Goal: Navigation & Orientation: Find specific page/section

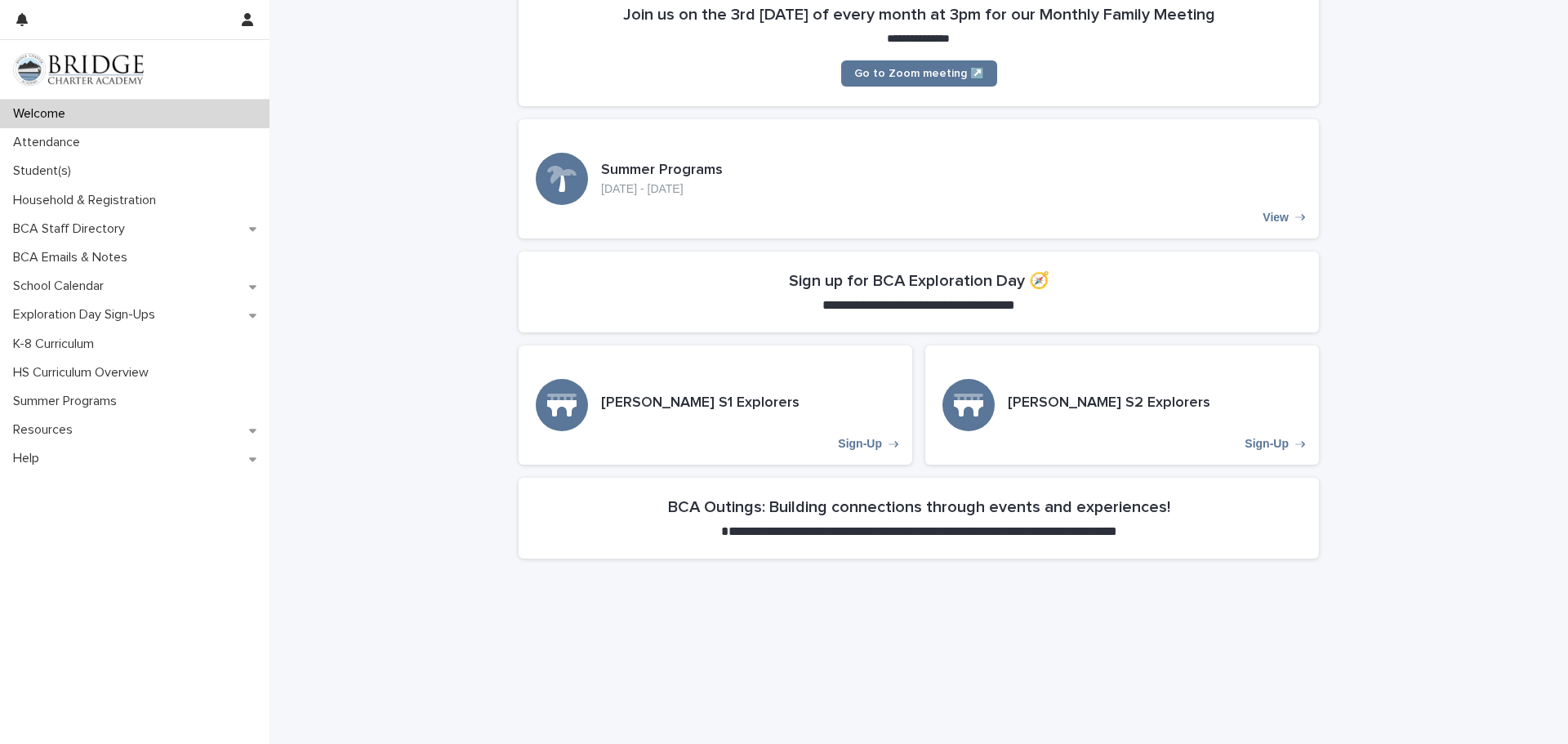
scroll to position [359, 0]
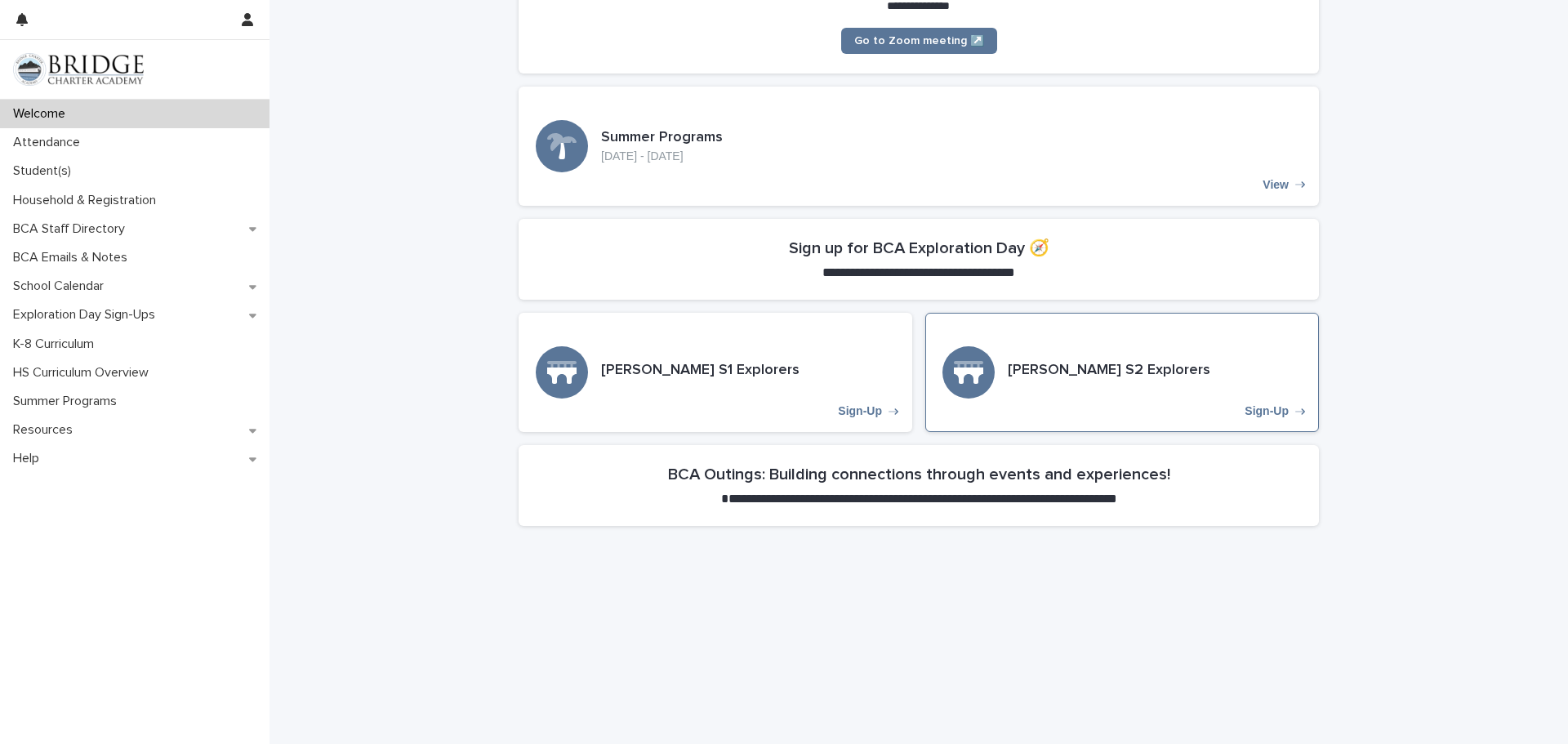
click at [1262, 417] on p "Sign-Up" at bounding box center [1266, 411] width 44 height 14
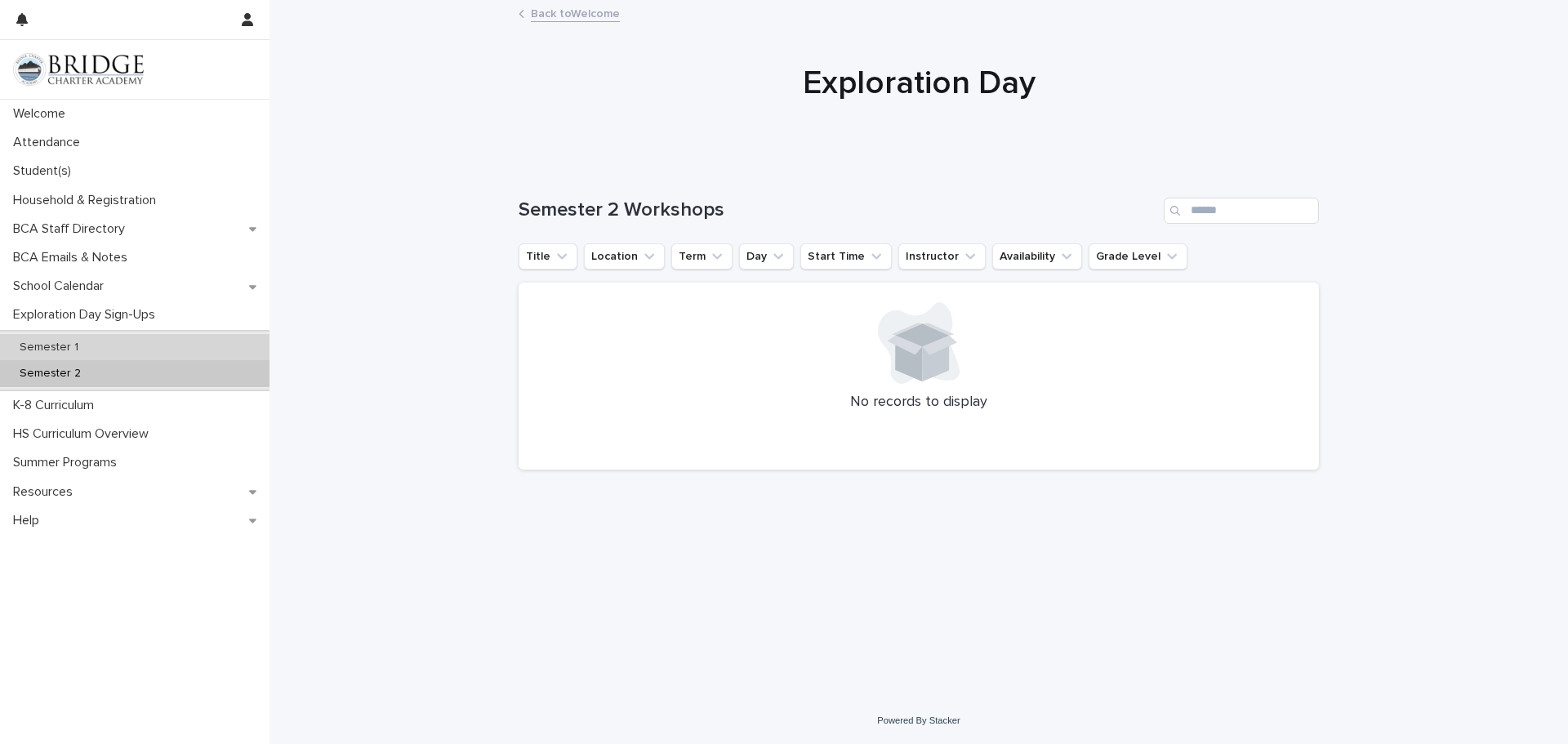
click at [110, 354] on div "Semester 1" at bounding box center [134, 346] width 269 height 27
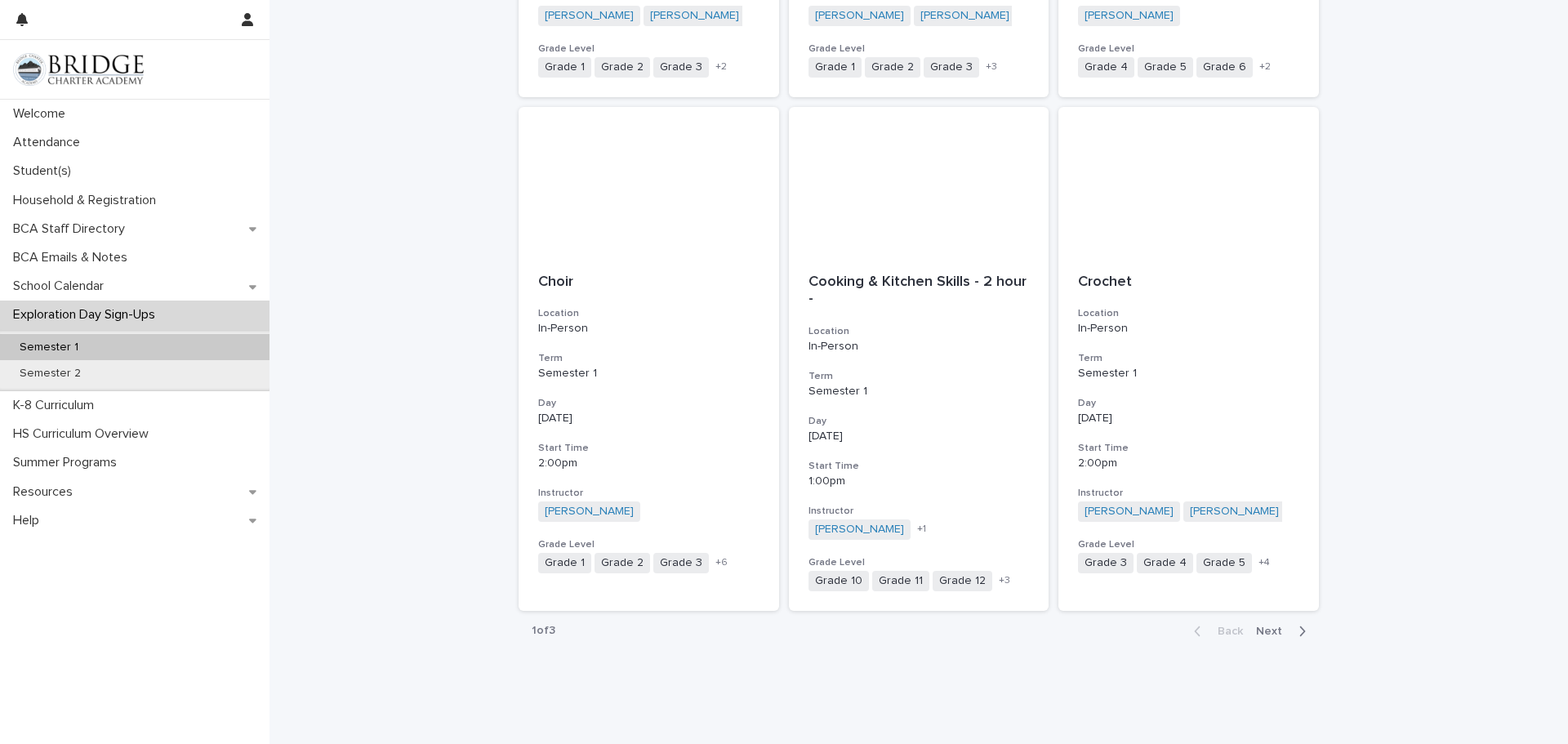
scroll to position [1666, 0]
click at [1270, 631] on span "Next" at bounding box center [1274, 630] width 36 height 12
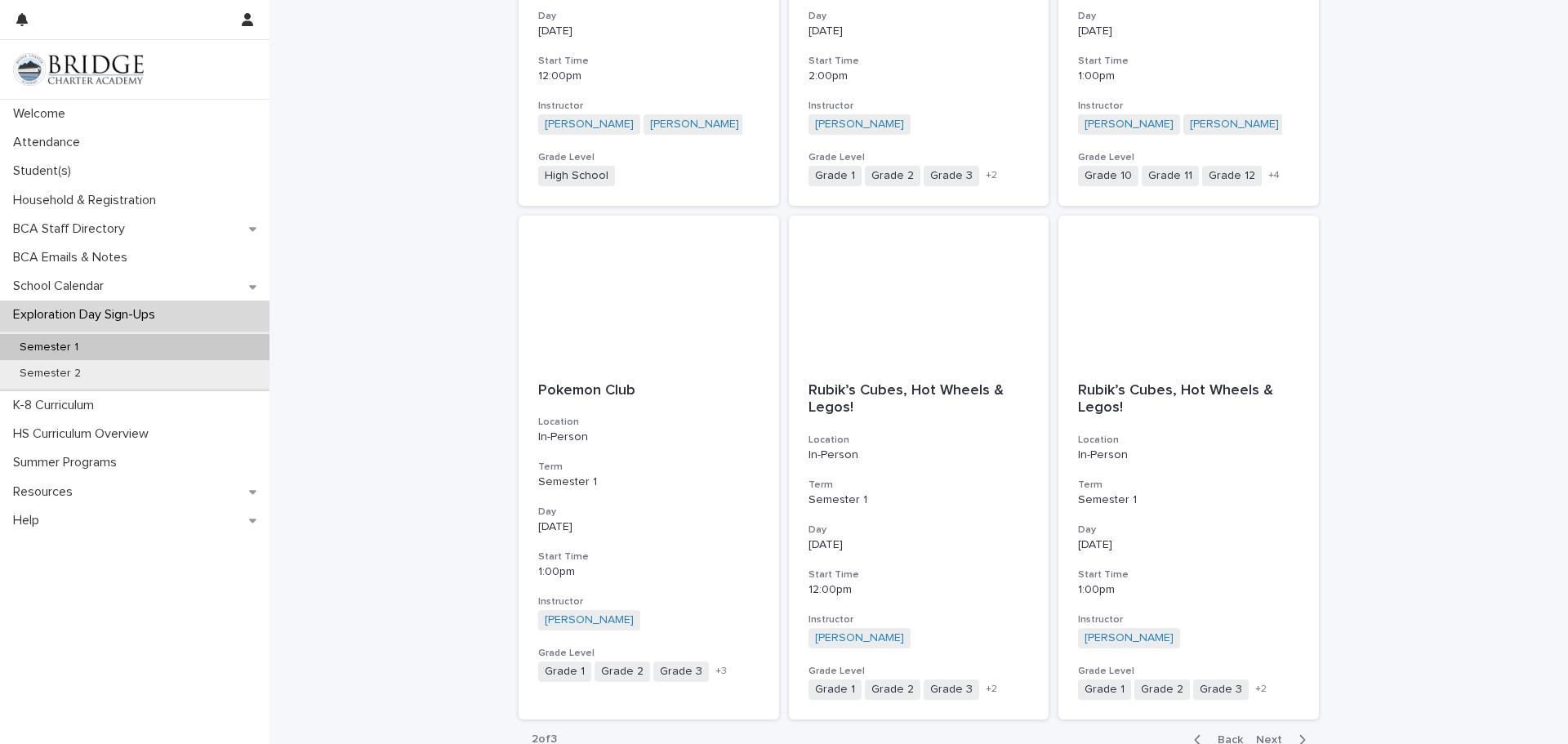
scroll to position [1568, 0]
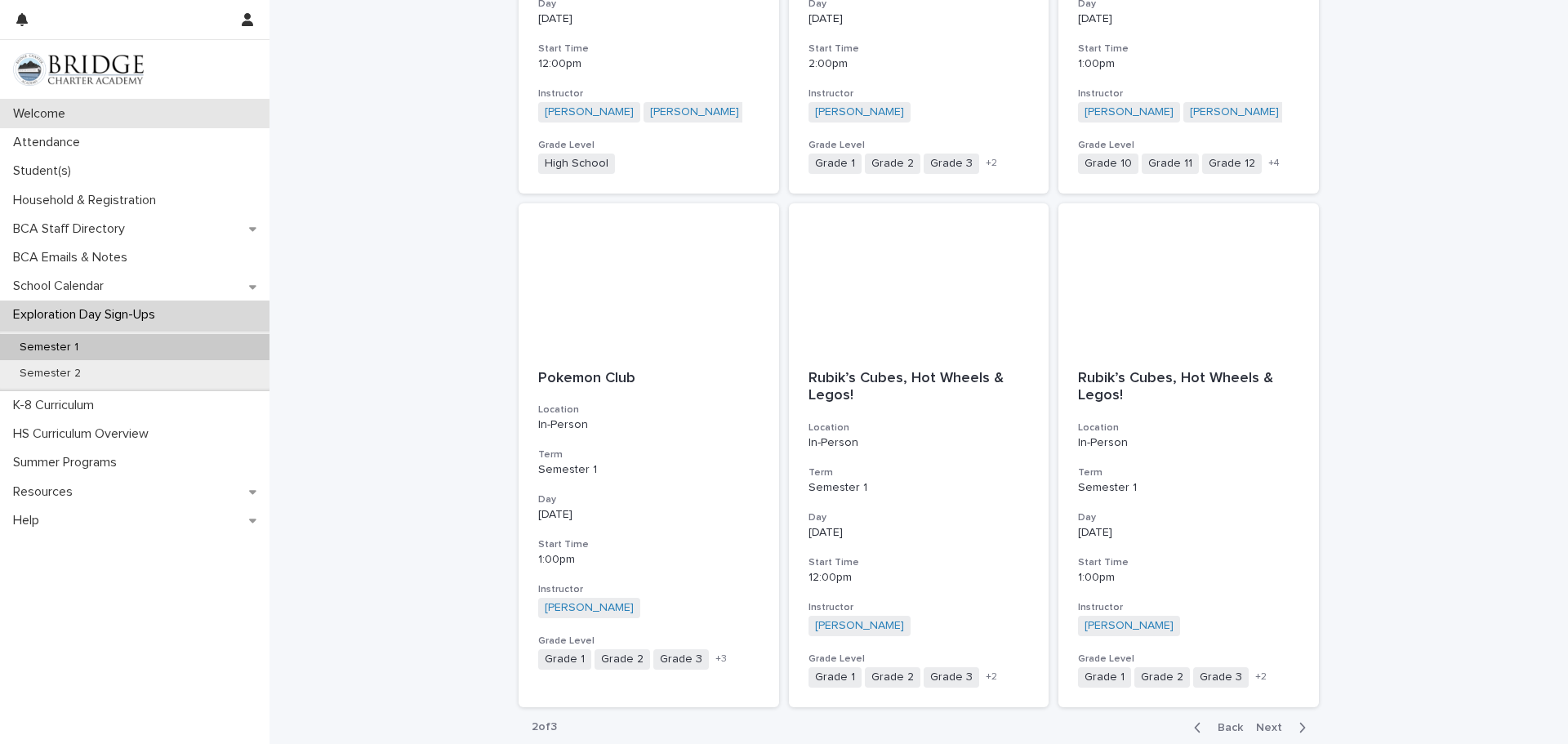
click at [44, 118] on p "Welcome" at bounding box center [42, 114] width 72 height 16
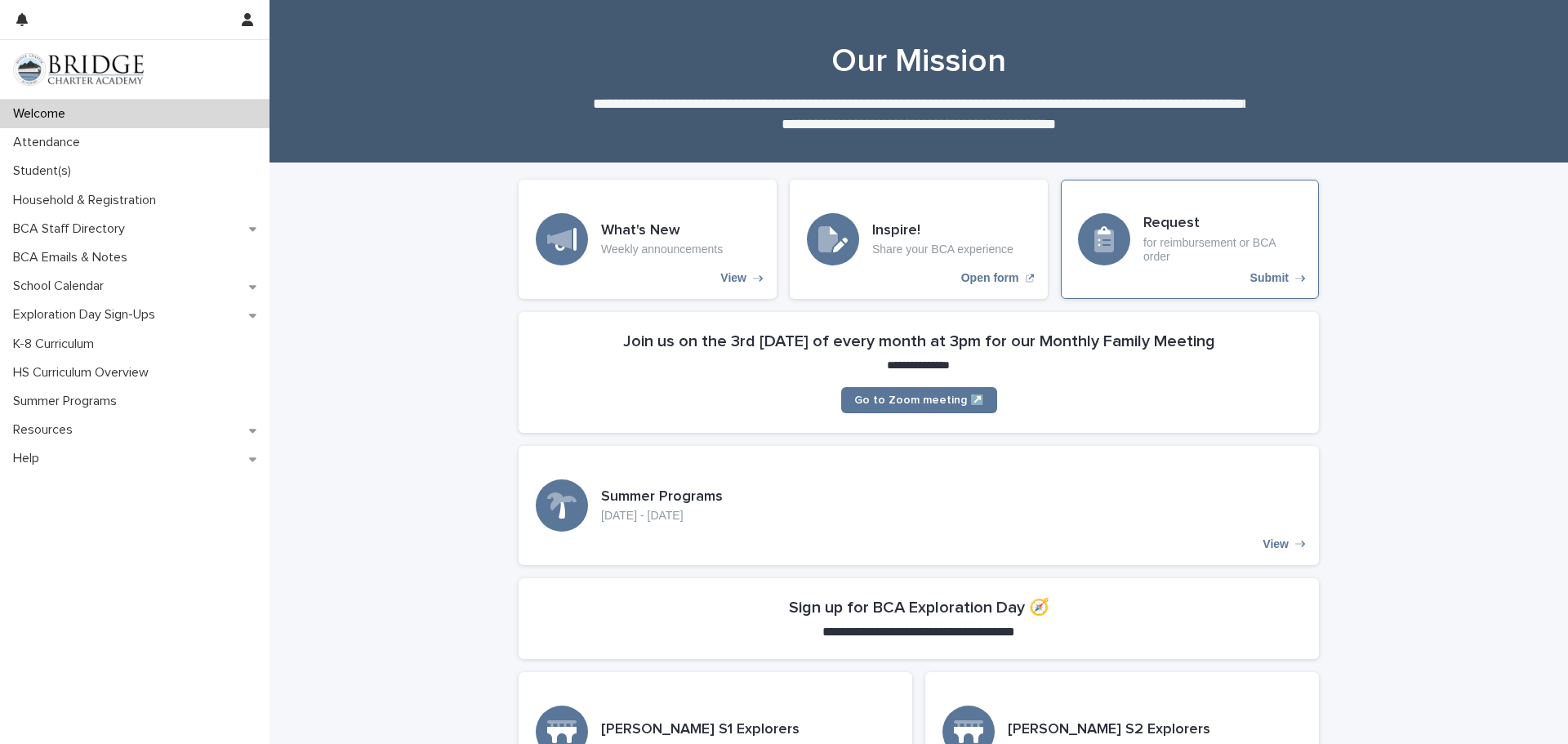
click at [1198, 249] on p "for reimbursement or BCA order" at bounding box center [1223, 250] width 159 height 28
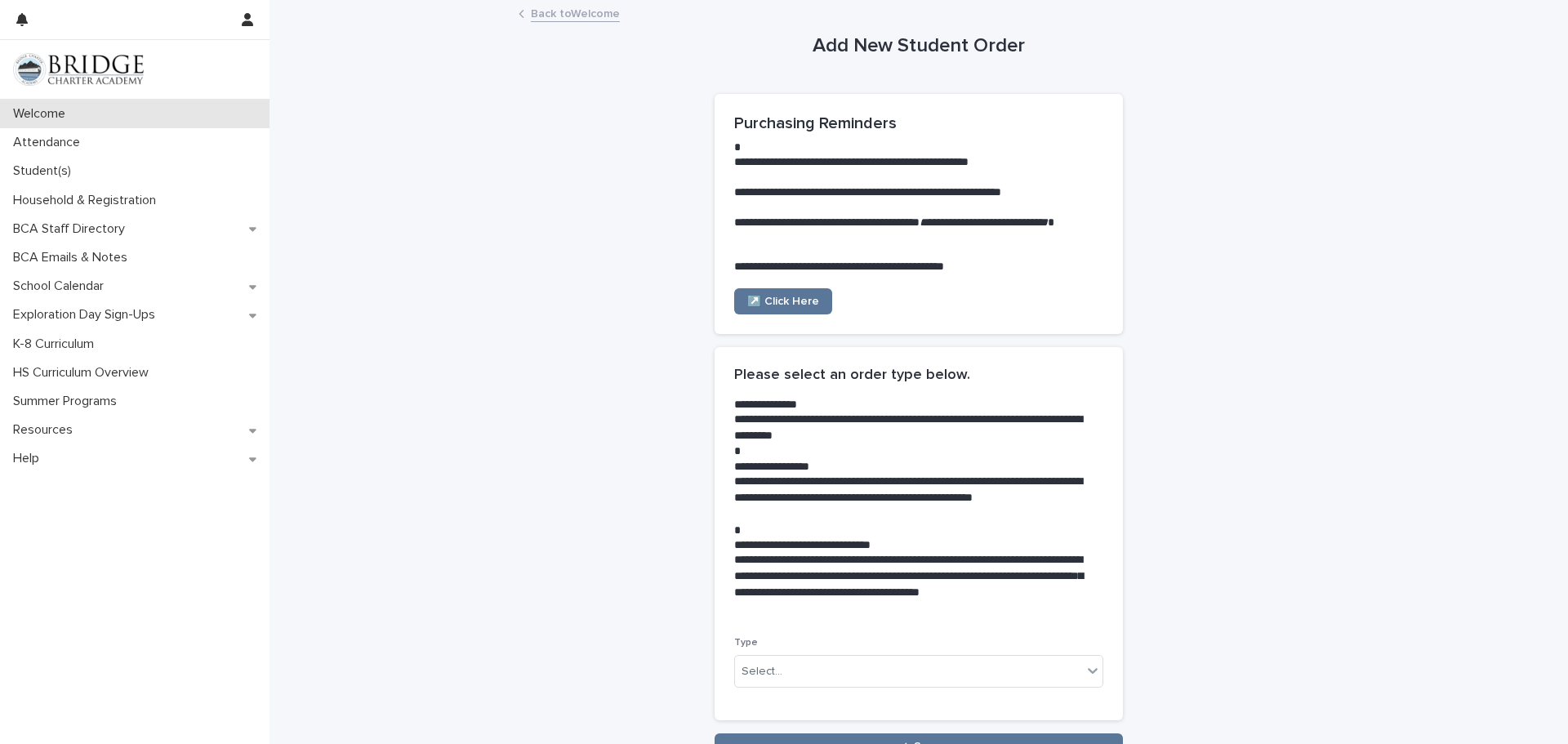
click at [49, 112] on p "Welcome" at bounding box center [42, 114] width 72 height 16
